Goal: Information Seeking & Learning: Learn about a topic

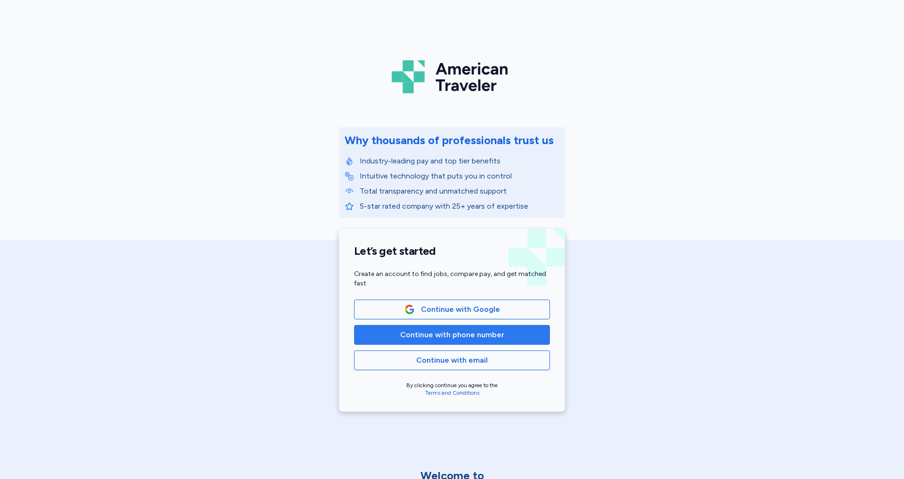
click at [444, 335] on span "Continue with phone number" at bounding box center [452, 334] width 104 height 11
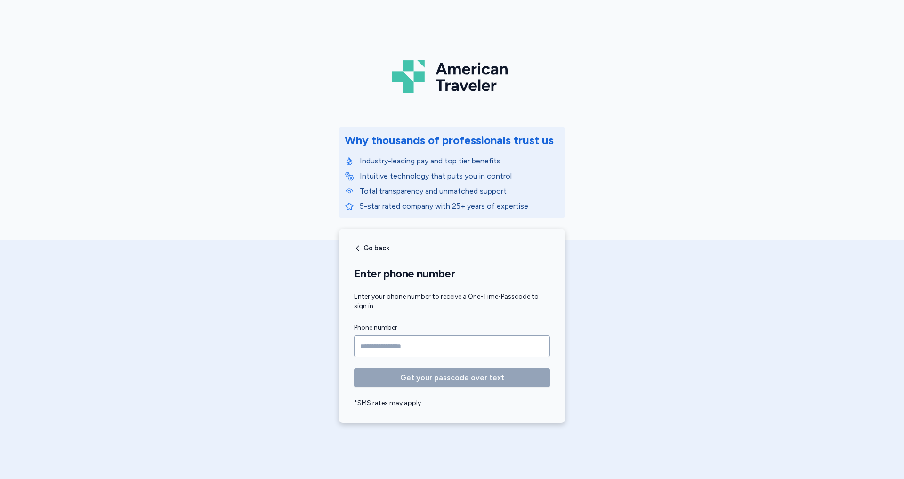
click at [380, 343] on input "Phone number" at bounding box center [452, 346] width 196 height 22
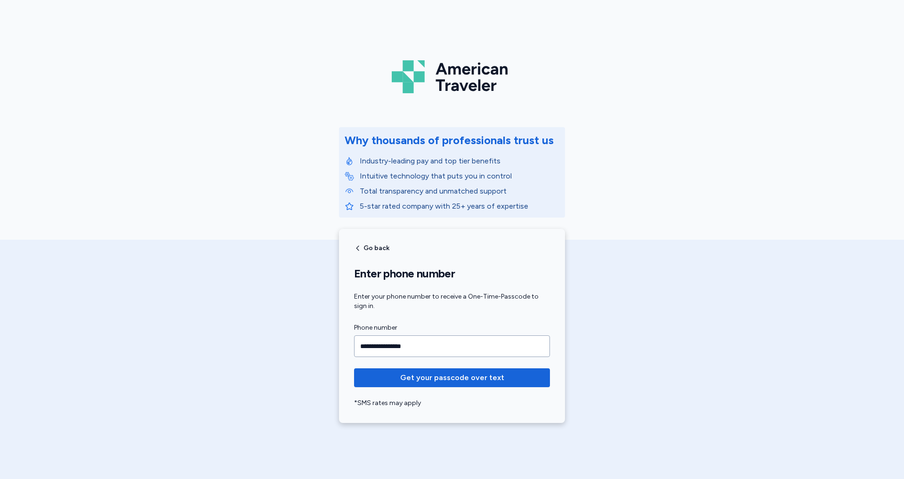
type input "**********"
click at [452, 378] on button "Get your passcode over text" at bounding box center [452, 377] width 196 height 19
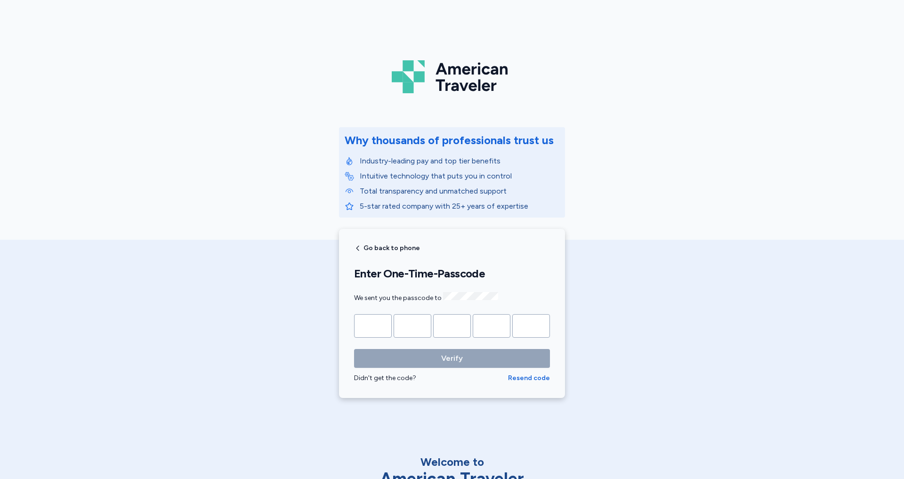
type input "*"
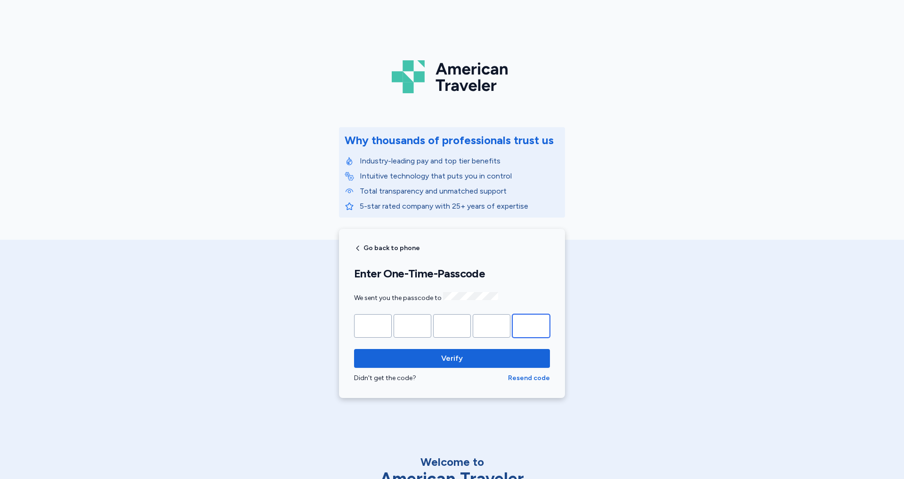
type input "*"
click at [452, 357] on button "Verify" at bounding box center [452, 358] width 196 height 19
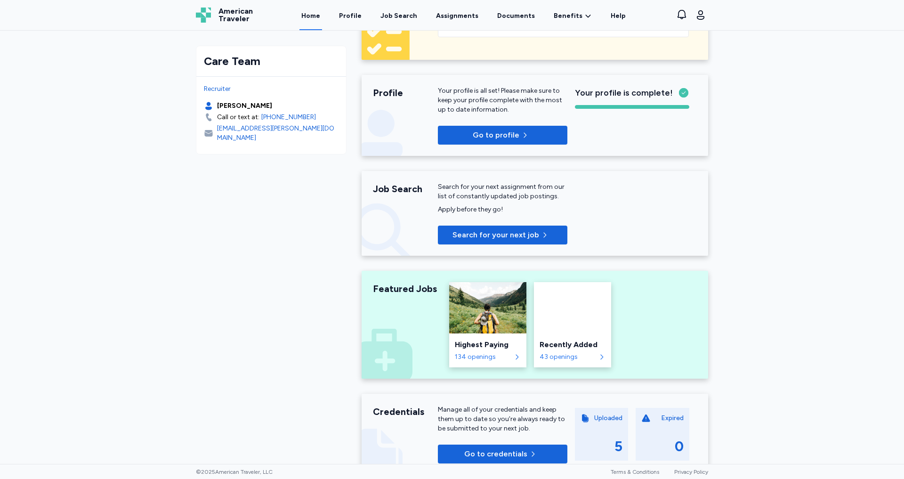
scroll to position [133, 0]
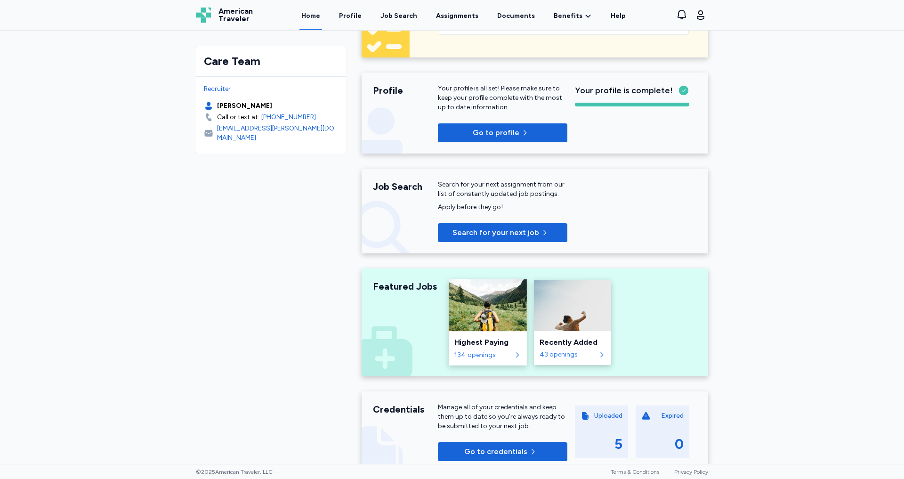
click at [485, 358] on div "134 openings" at bounding box center [483, 354] width 57 height 9
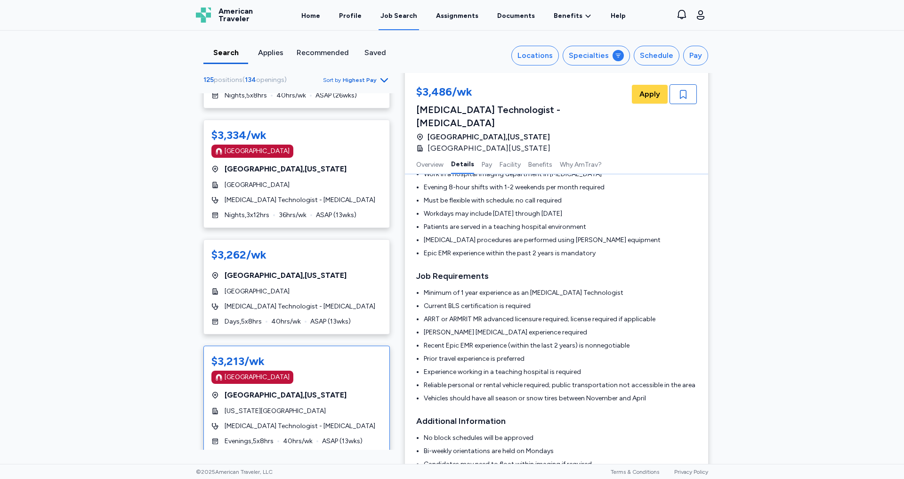
scroll to position [167, 0]
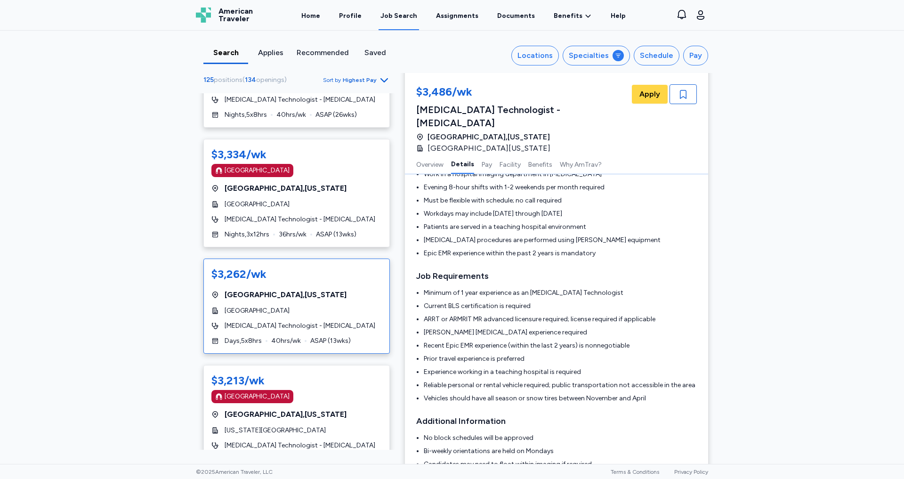
click at [303, 291] on span "[GEOGRAPHIC_DATA] , [US_STATE]" at bounding box center [286, 294] width 122 height 11
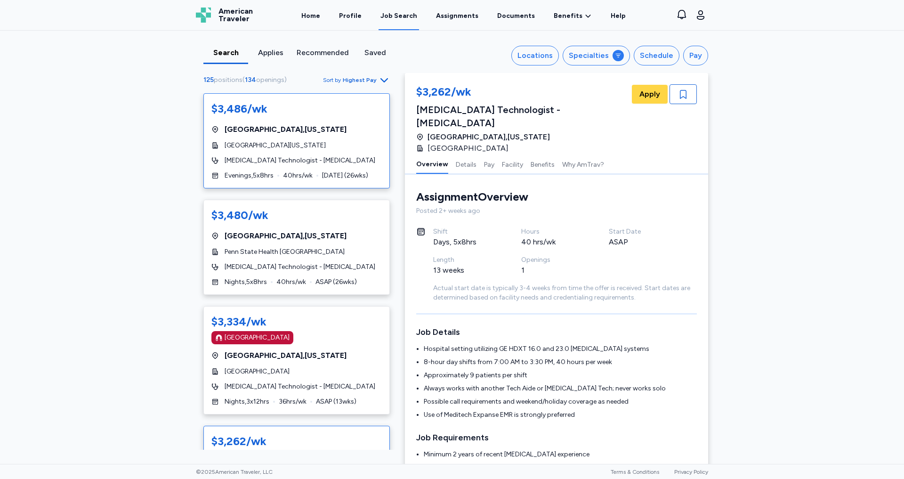
click at [297, 157] on span "[MEDICAL_DATA] Technologist - [MEDICAL_DATA]" at bounding box center [300, 160] width 151 height 9
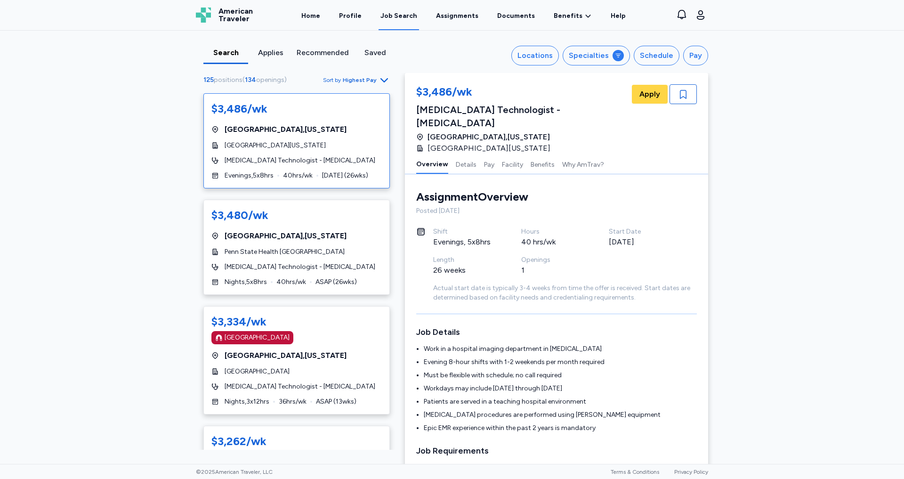
scroll to position [1, 0]
click at [283, 239] on div "$3,480/[PERSON_NAME][GEOGRAPHIC_DATA][PERSON_NAME] , [US_STATE] Penn State Heal…" at bounding box center [297, 247] width 187 height 95
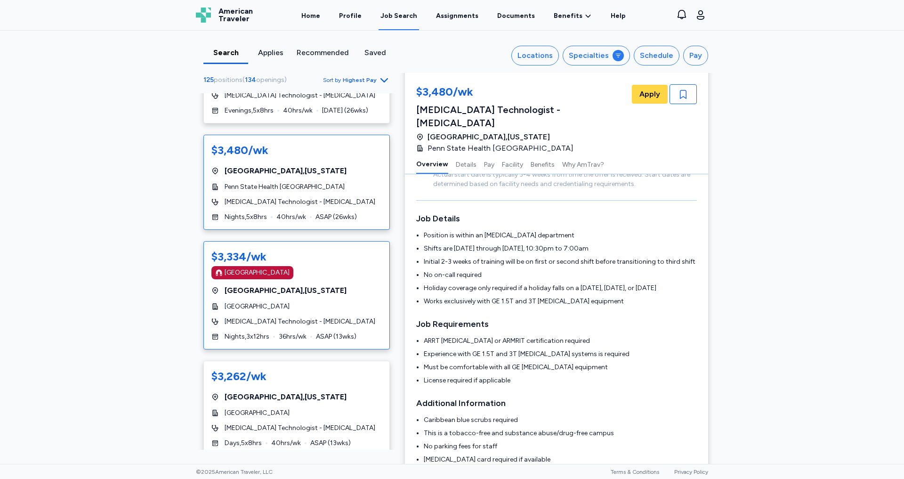
scroll to position [66, 0]
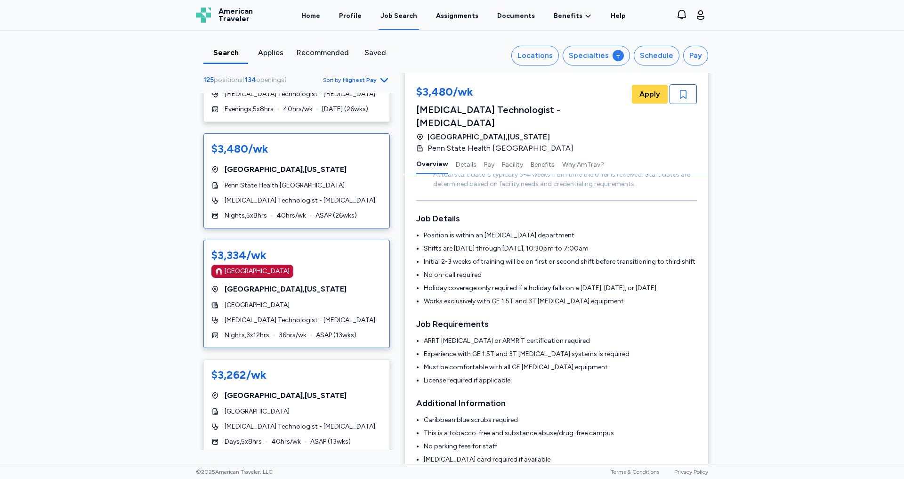
click at [306, 292] on div "$3,334/wk [GEOGRAPHIC_DATA] [GEOGRAPHIC_DATA] , [US_STATE][GEOGRAPHIC_DATA] [ME…" at bounding box center [297, 294] width 187 height 108
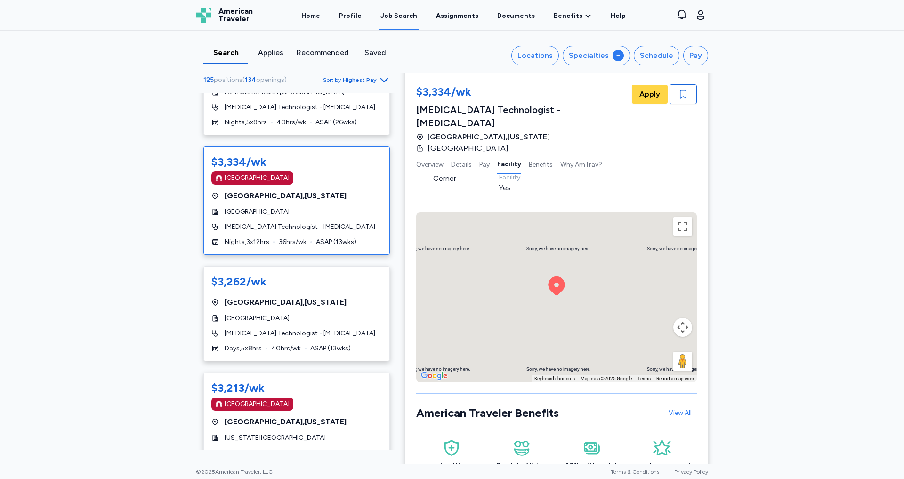
scroll to position [890, 0]
click at [685, 217] on button "Toggle fullscreen view" at bounding box center [683, 226] width 19 height 19
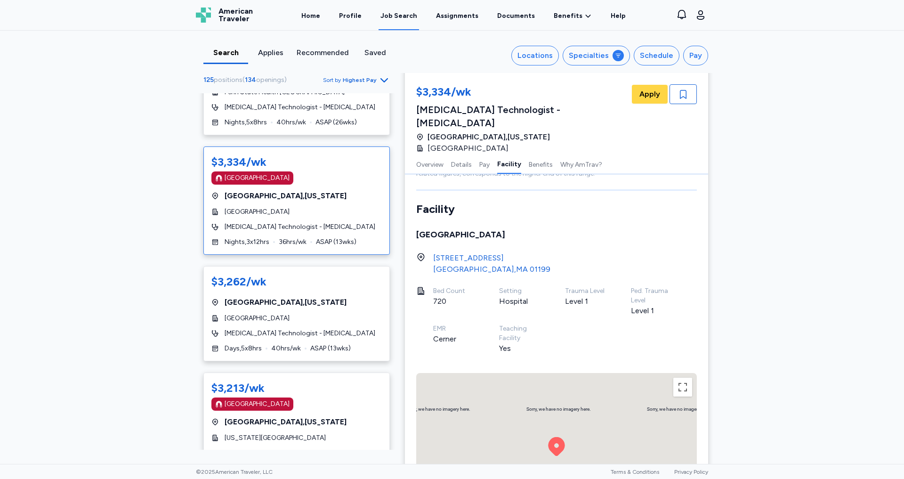
scroll to position [733, 0]
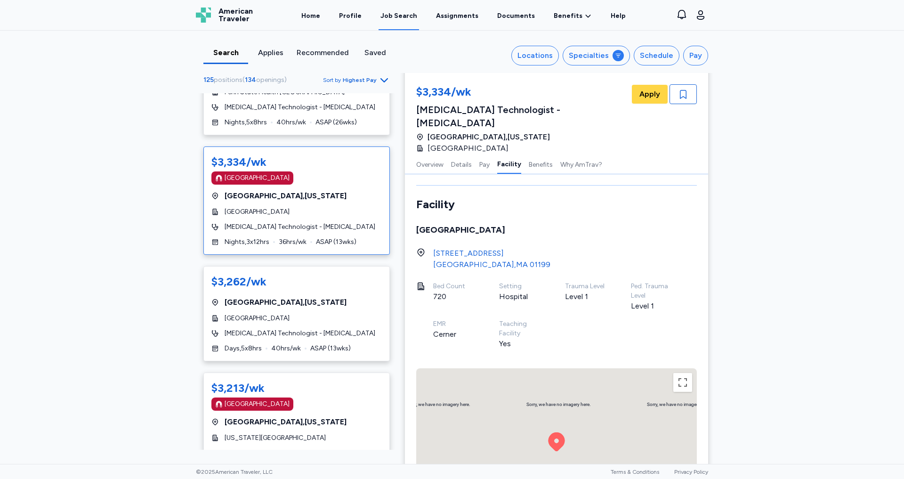
click at [466, 248] on div "[STREET_ADDRESS]" at bounding box center [491, 253] width 117 height 11
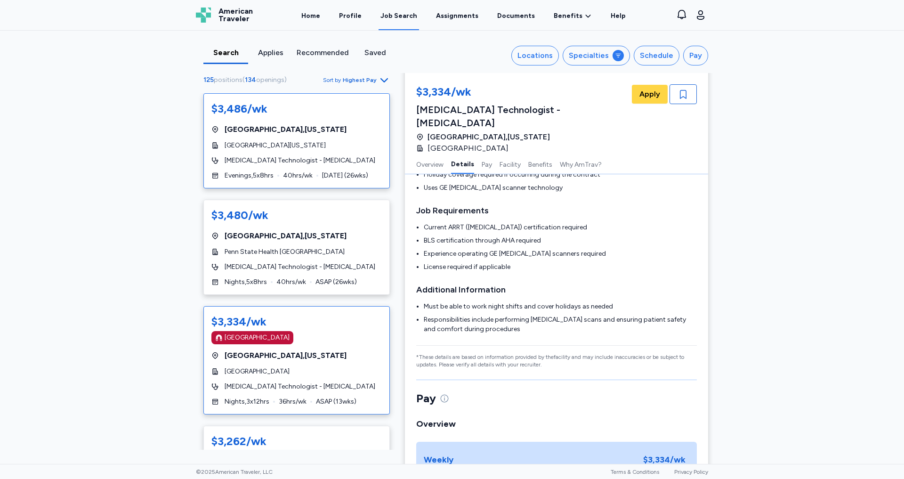
scroll to position [192, 0]
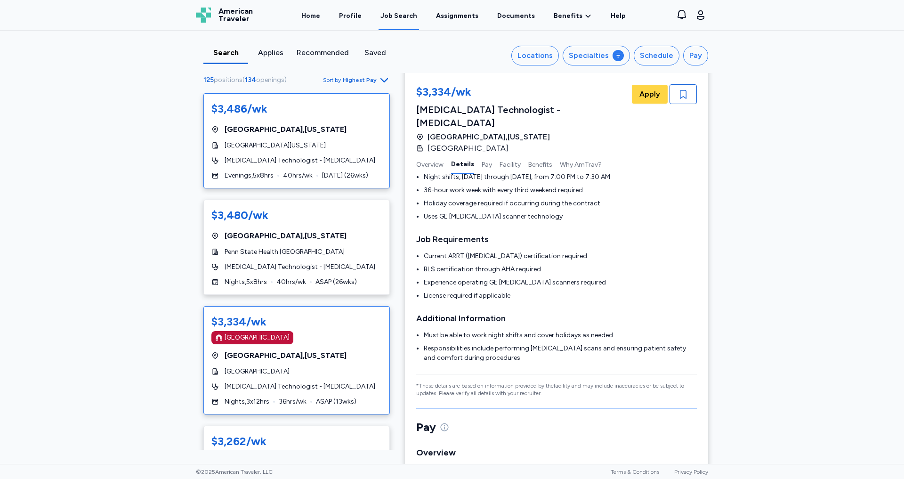
click at [313, 147] on span "[GEOGRAPHIC_DATA][US_STATE]" at bounding box center [275, 145] width 101 height 9
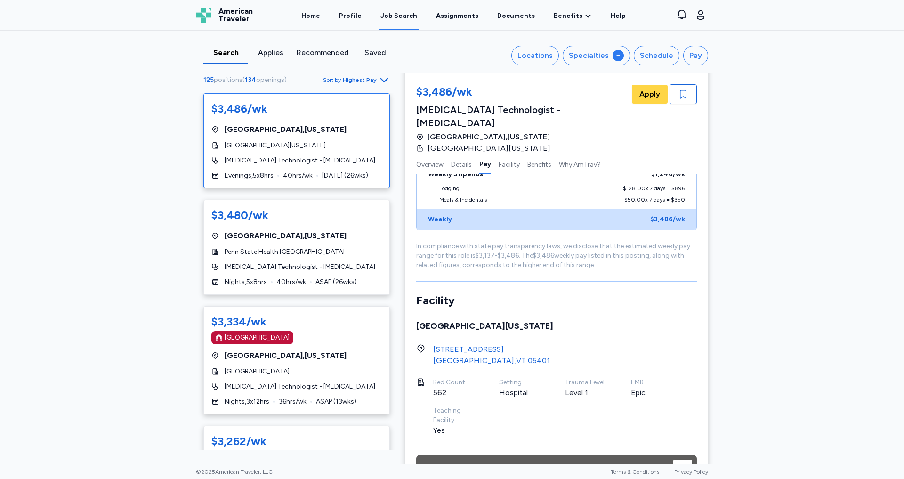
scroll to position [797, 0]
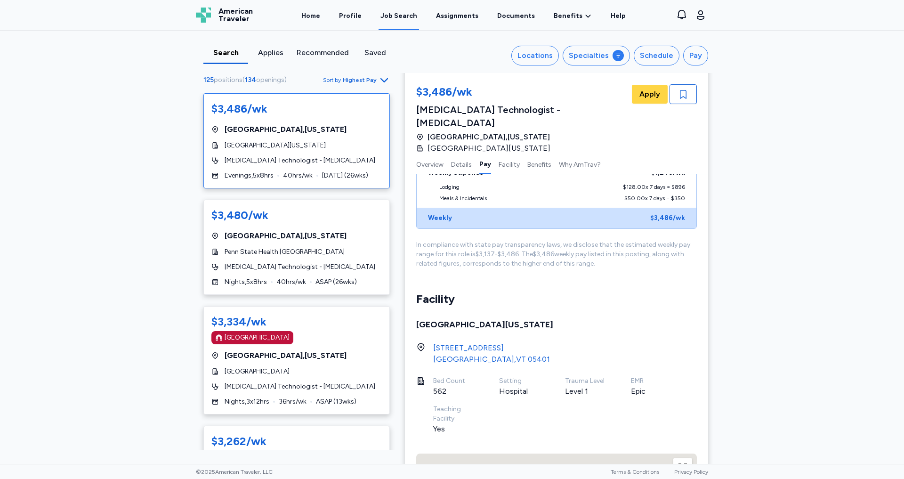
click at [468, 342] on div "[STREET_ADDRESS]" at bounding box center [491, 347] width 117 height 11
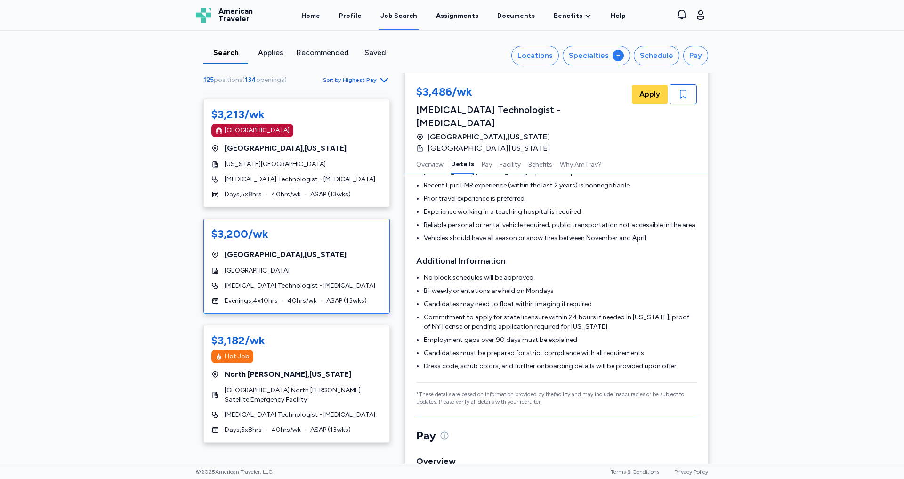
scroll to position [554, 0]
click at [309, 281] on span "[MEDICAL_DATA] Technologist - [MEDICAL_DATA]" at bounding box center [300, 285] width 151 height 9
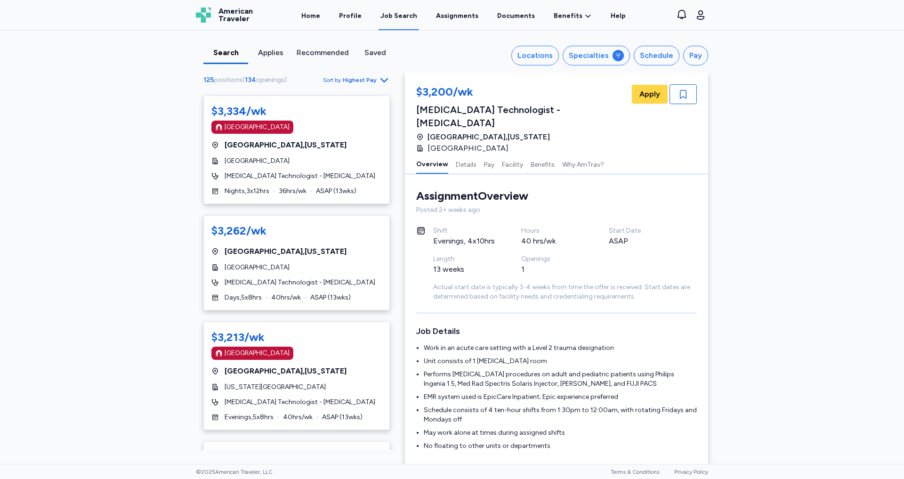
scroll to position [209, 0]
click at [316, 273] on div "$3,262/wk [GEOGRAPHIC_DATA] , [US_STATE] [GEOGRAPHIC_DATA] [MEDICAL_DATA] Techn…" at bounding box center [297, 264] width 187 height 95
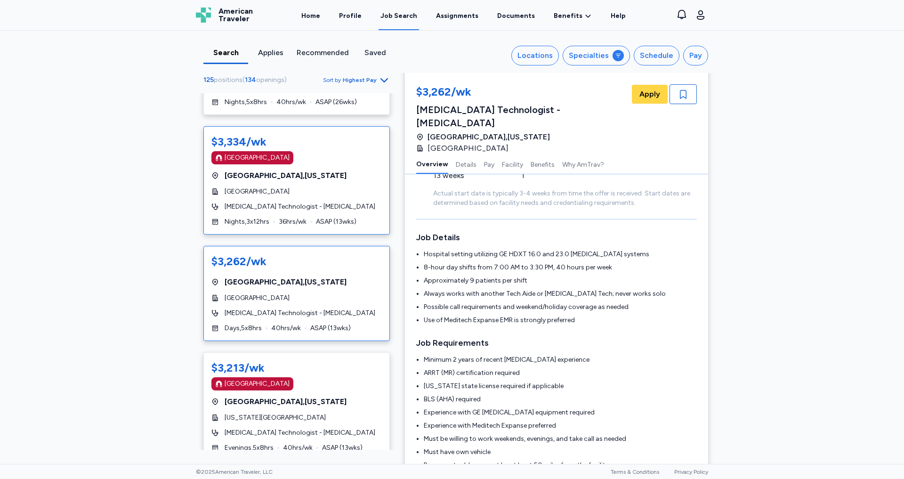
scroll to position [181, 0]
